Goal: Task Accomplishment & Management: Manage account settings

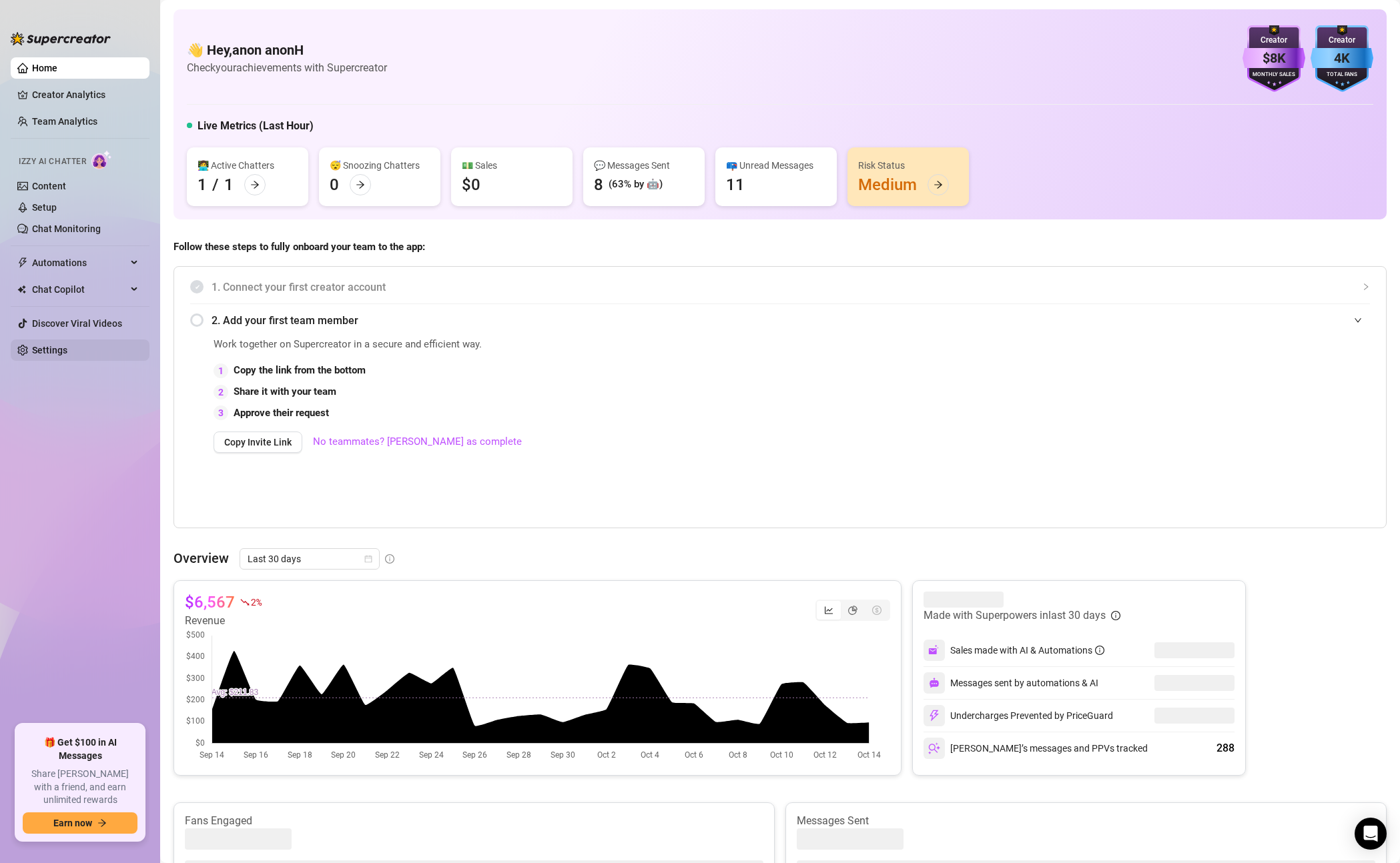
click at [63, 352] on link "Settings" at bounding box center [50, 350] width 36 height 11
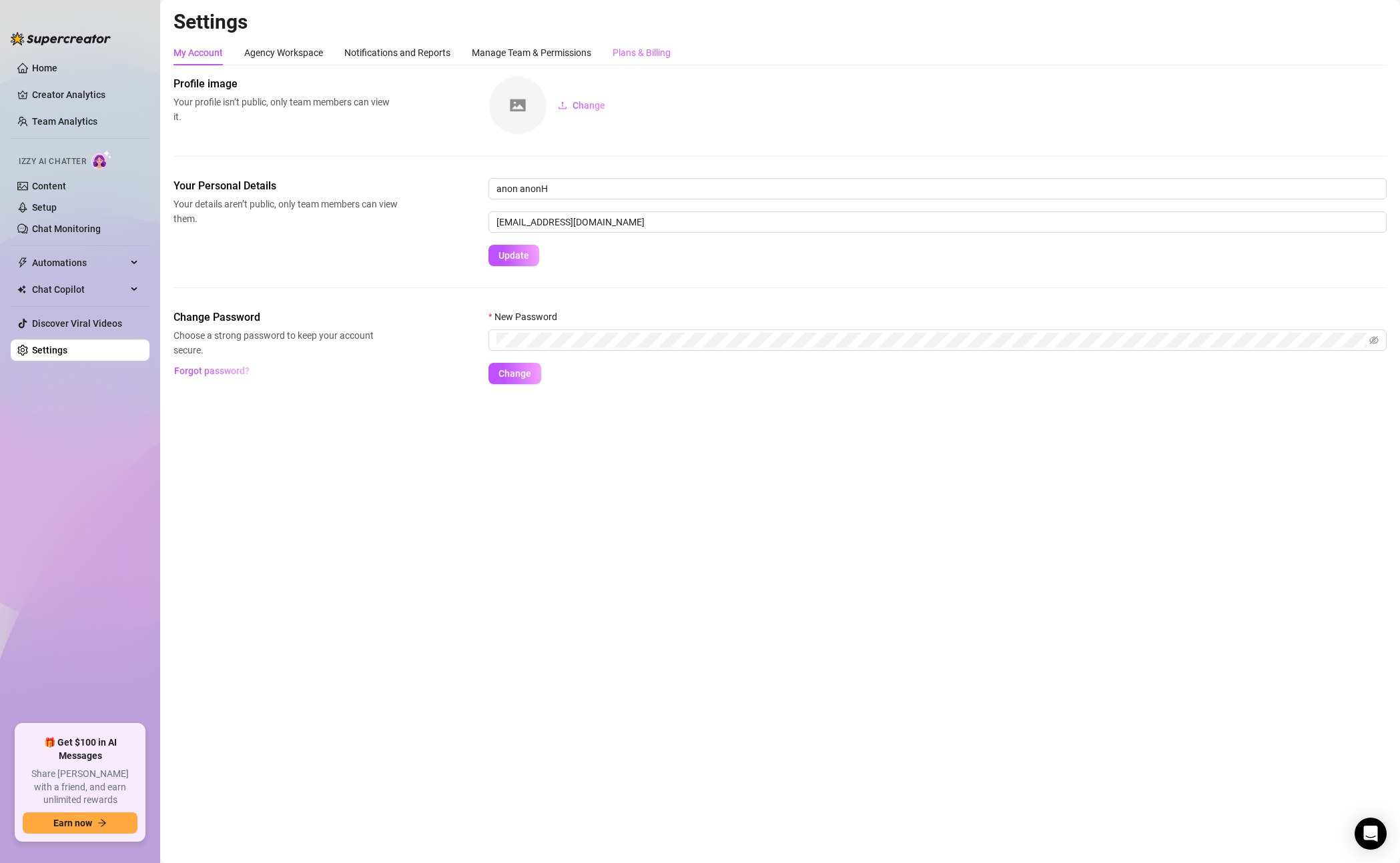
click at [653, 41] on div "Plans & Billing" at bounding box center [642, 53] width 58 height 26
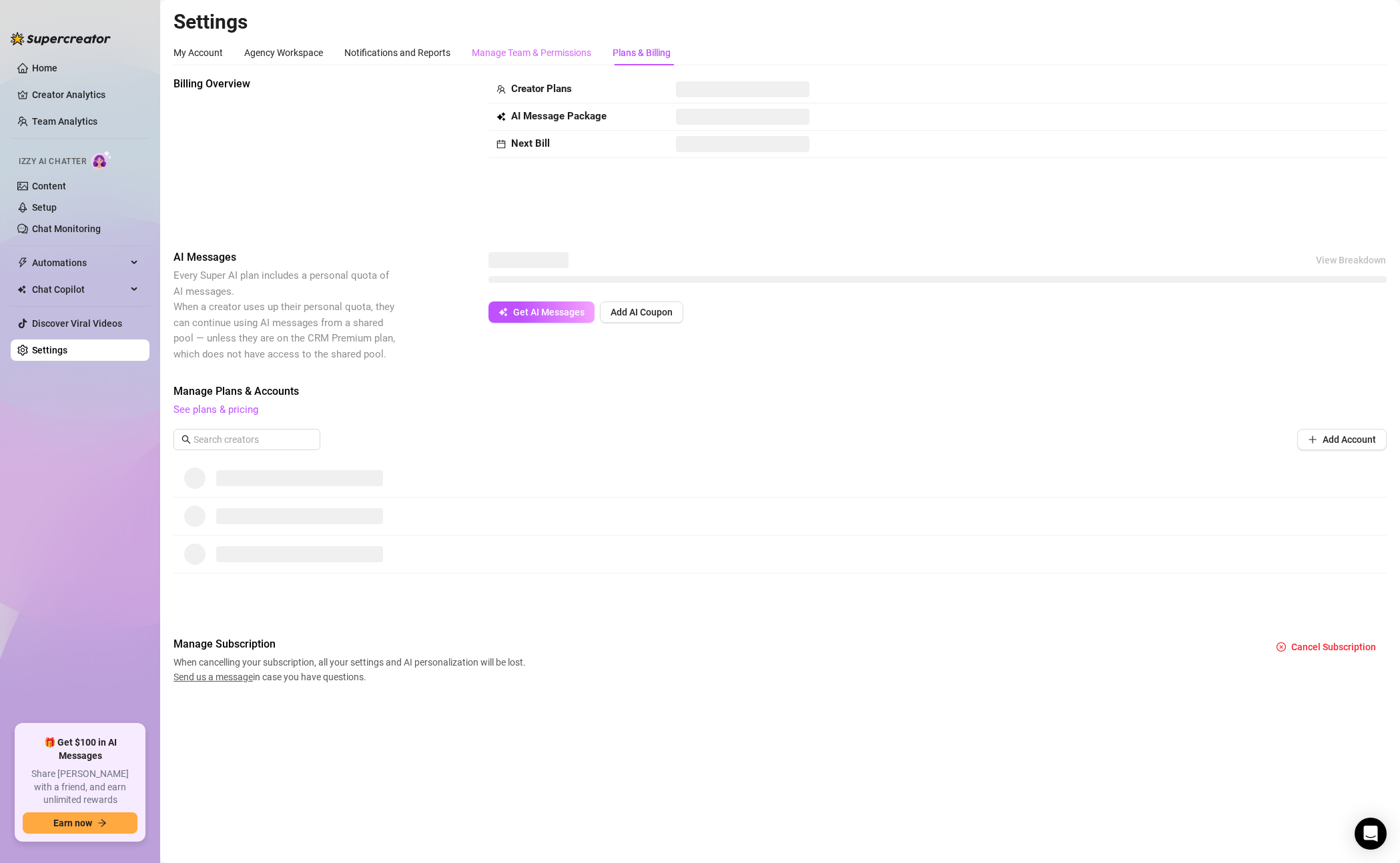
click at [545, 45] on div "Manage Team & Permissions" at bounding box center [532, 53] width 120 height 26
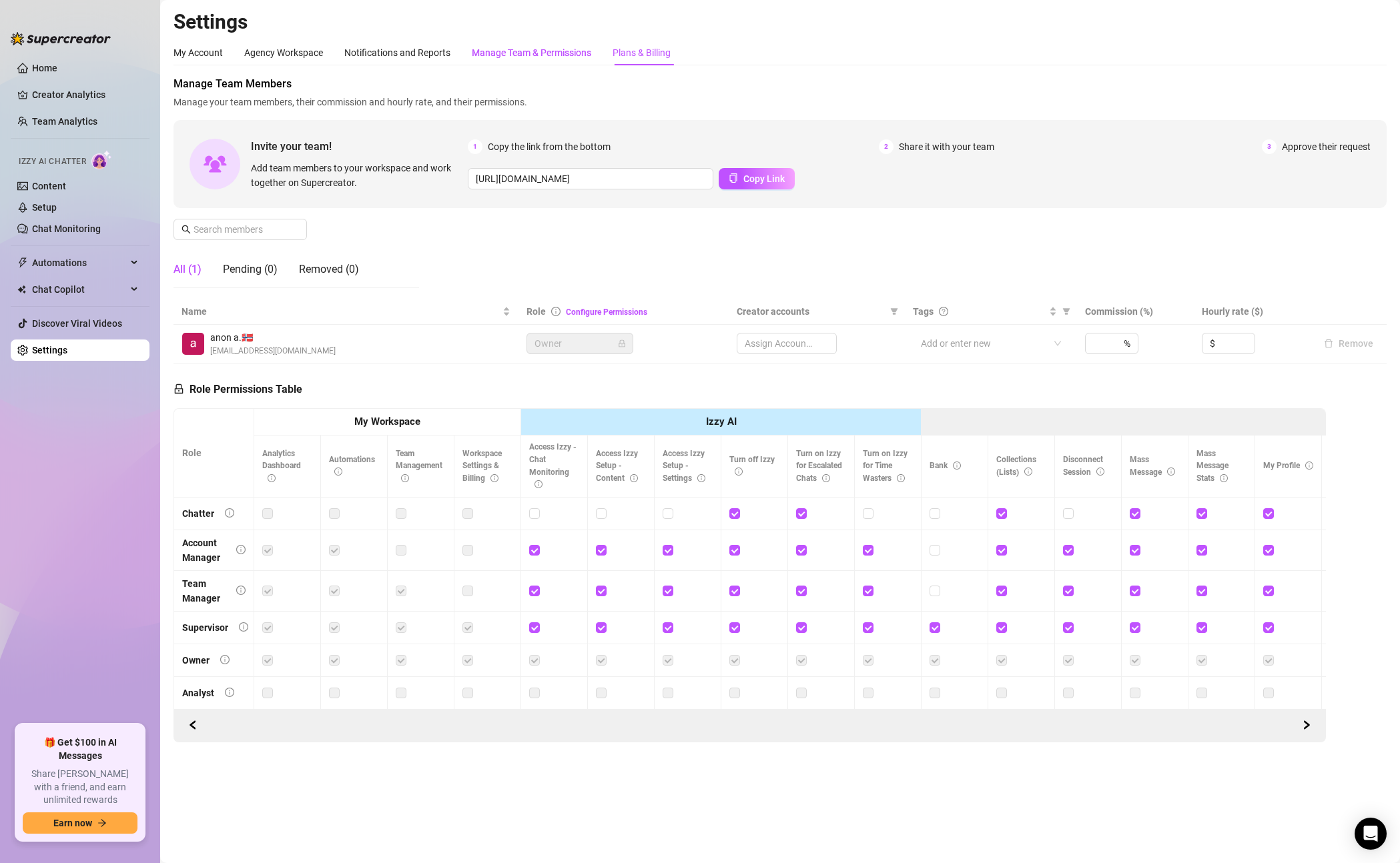
click at [648, 46] on div "Plans & Billing" at bounding box center [642, 53] width 58 height 15
